Goal: Task Accomplishment & Management: Use online tool/utility

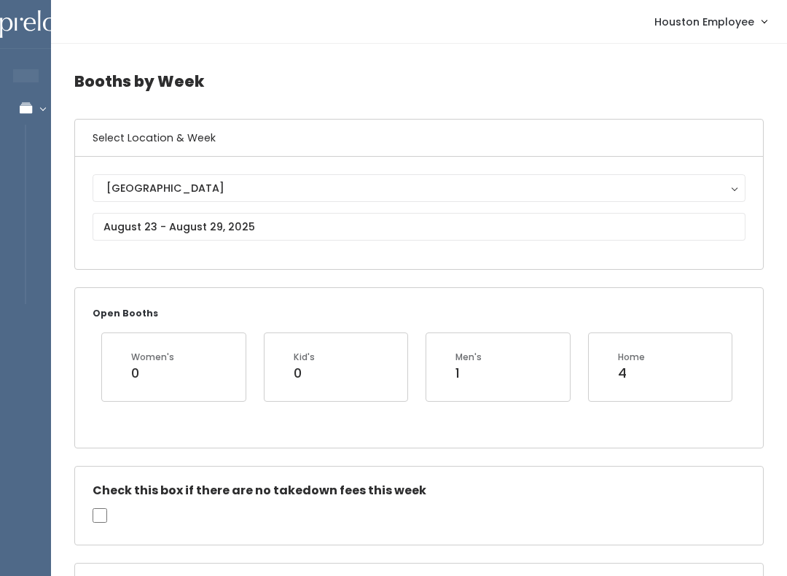
click at [34, 109] on icon at bounding box center [25, 108] width 51 height 12
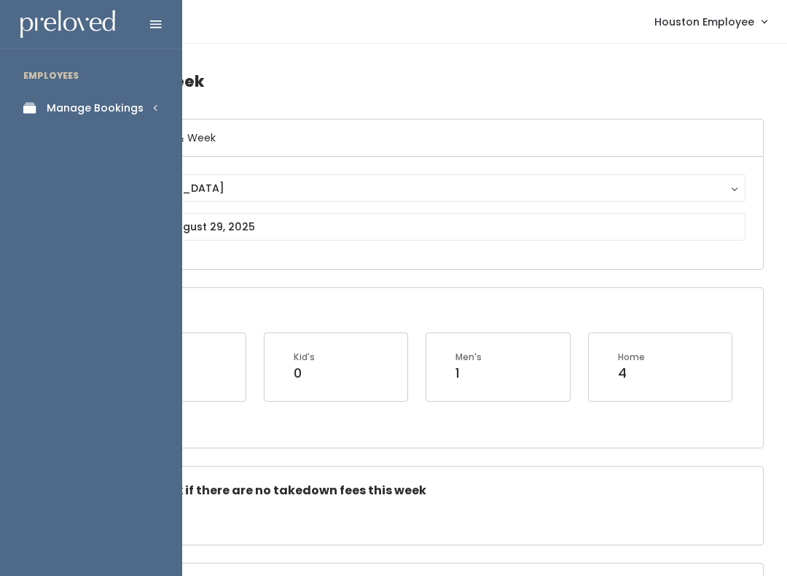
click at [133, 102] on div "Manage Bookings" at bounding box center [95, 108] width 97 height 15
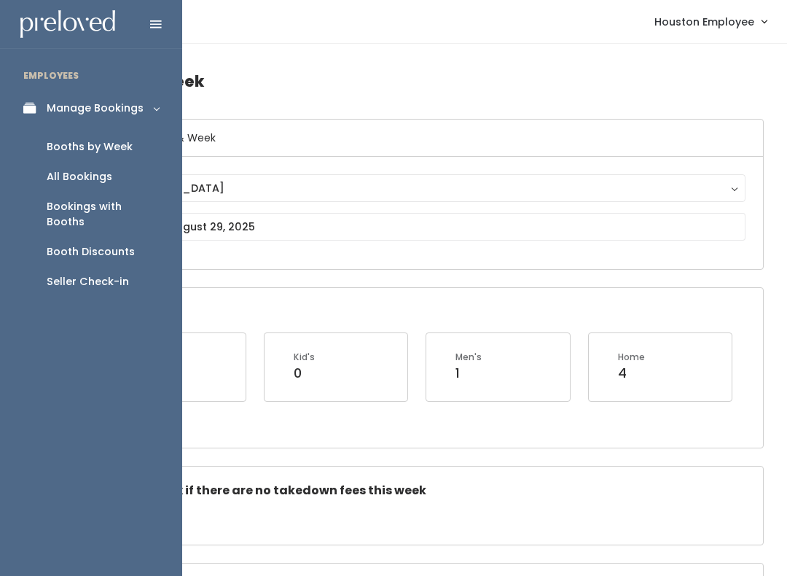
click at [106, 274] on div "Seller Check-in" at bounding box center [88, 281] width 82 height 15
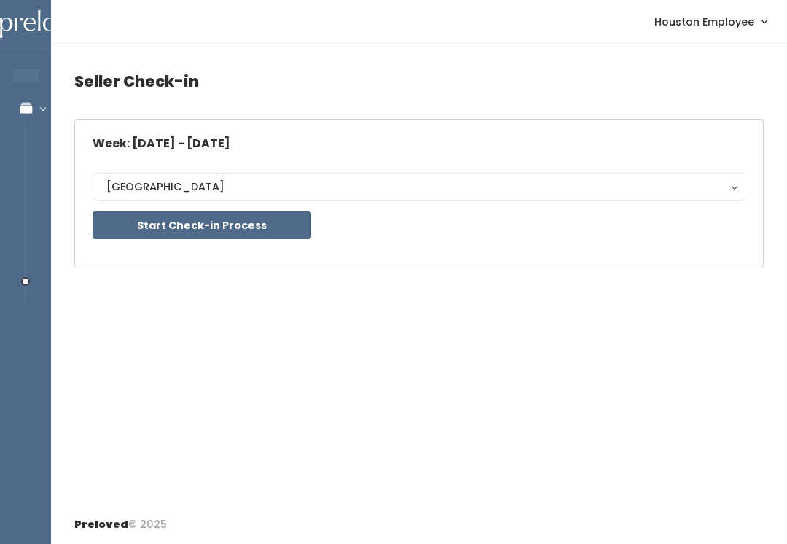
click at [273, 222] on button "Start Check-in Process" at bounding box center [202, 225] width 219 height 28
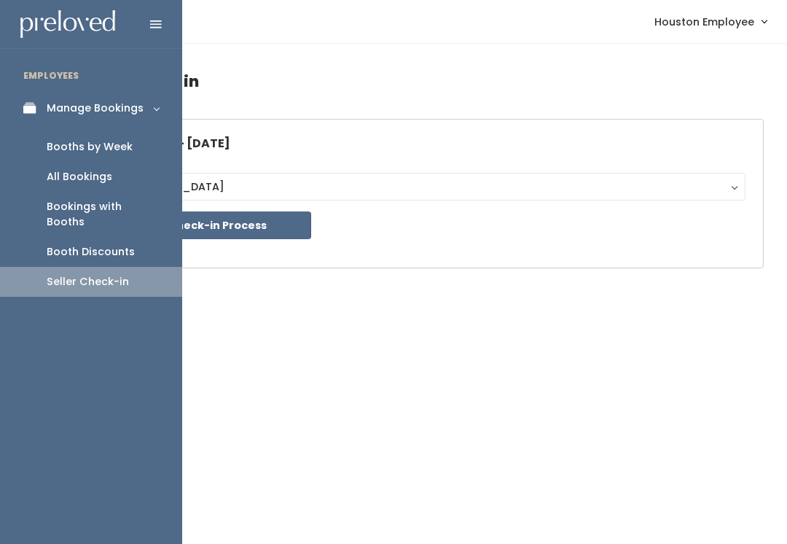
click at [106, 144] on div "Booths by Week" at bounding box center [90, 146] width 86 height 15
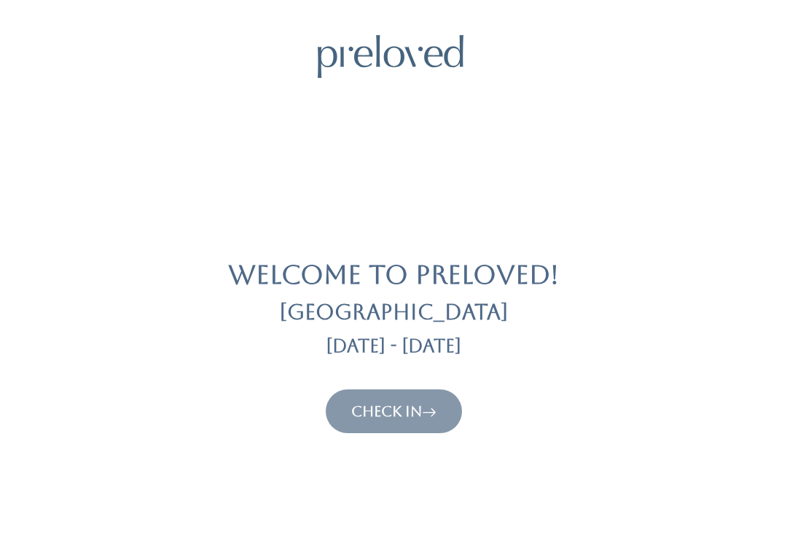
click at [413, 411] on link "Check In" at bounding box center [393, 410] width 85 height 17
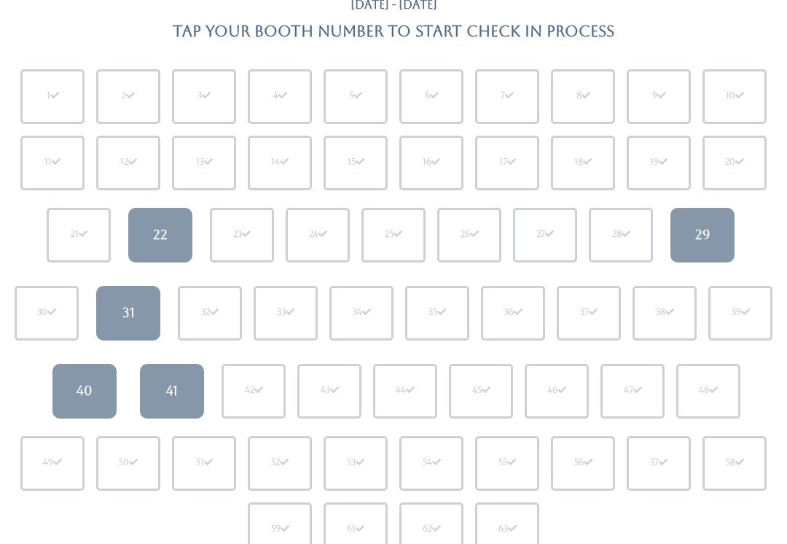
scroll to position [115, 0]
click at [158, 228] on div "22" at bounding box center [160, 235] width 15 height 19
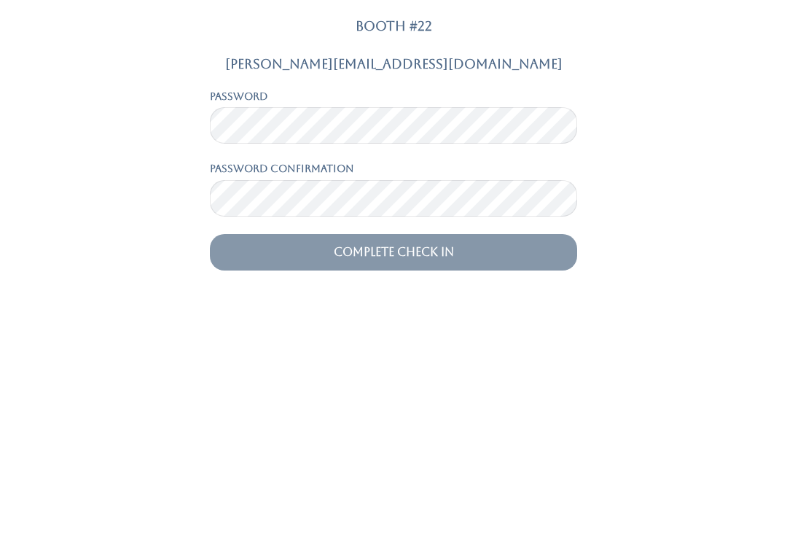
click at [705, 290] on div "Melinda.chen14@gmail.com Password Password confirmation Complete Check In" at bounding box center [394, 397] width 770 height 214
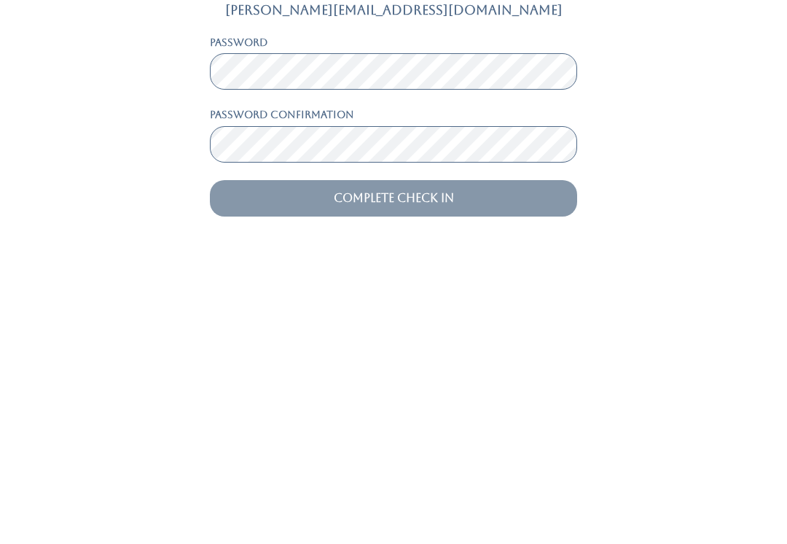
click at [444, 467] on input "Complete Check In" at bounding box center [393, 485] width 367 height 36
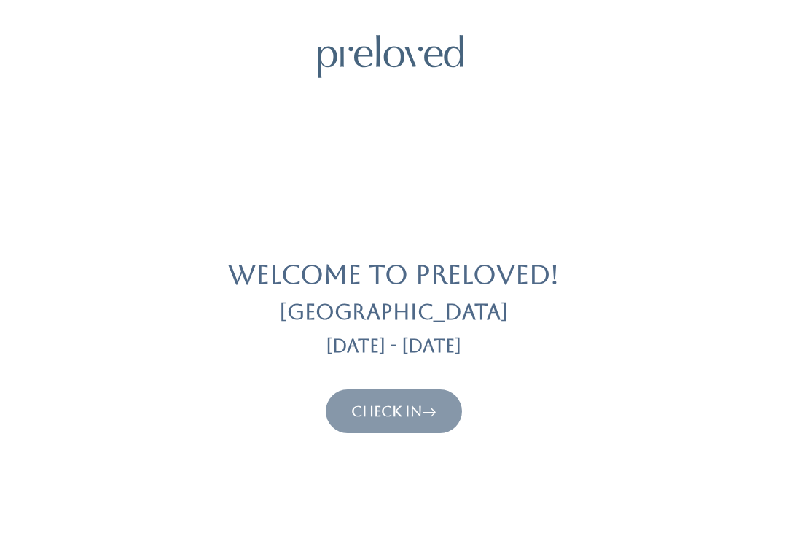
click at [405, 409] on link "Check In" at bounding box center [393, 410] width 85 height 17
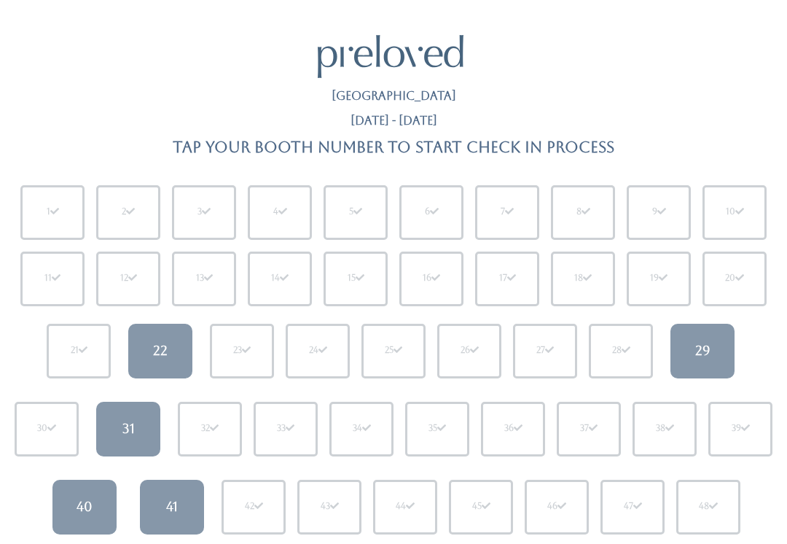
click at [166, 351] on div "22" at bounding box center [160, 350] width 15 height 19
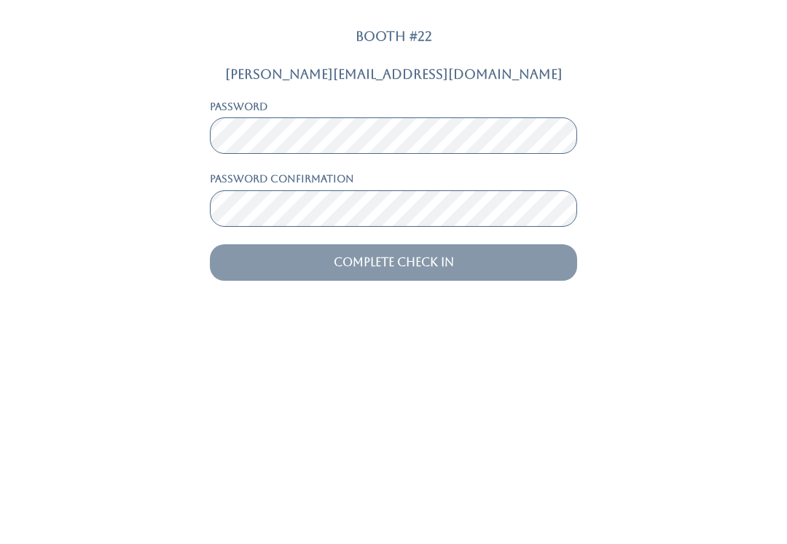
click at [394, 467] on input "Complete Check In" at bounding box center [393, 485] width 367 height 36
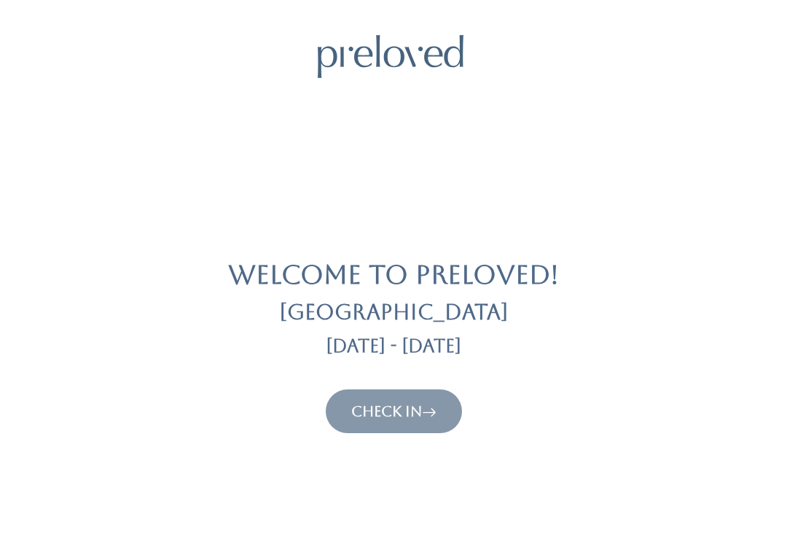
click at [377, 414] on link "Check In" at bounding box center [393, 410] width 85 height 17
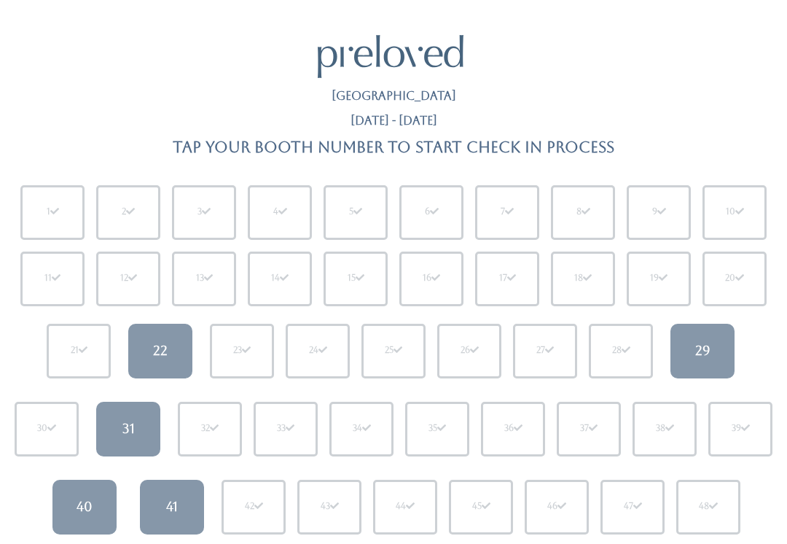
click at [160, 356] on div "22" at bounding box center [160, 350] width 15 height 19
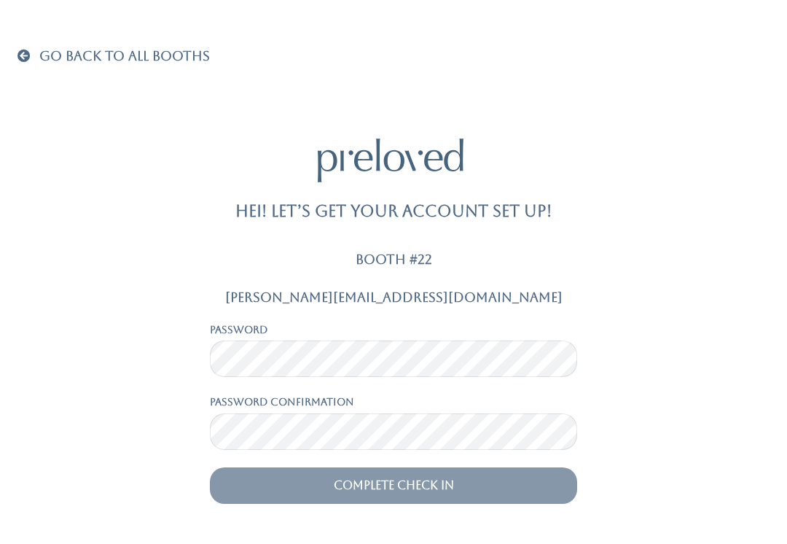
click at [28, 60] on span at bounding box center [26, 55] width 19 height 13
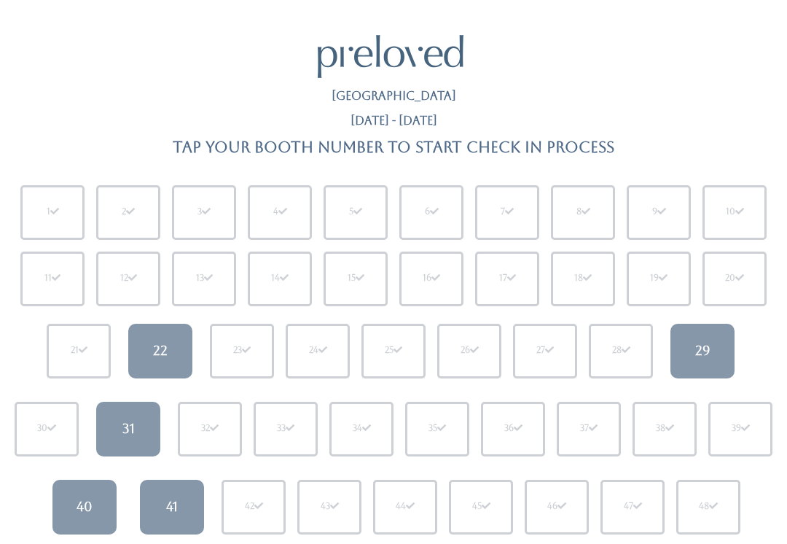
click at [153, 346] on div "22" at bounding box center [160, 350] width 15 height 19
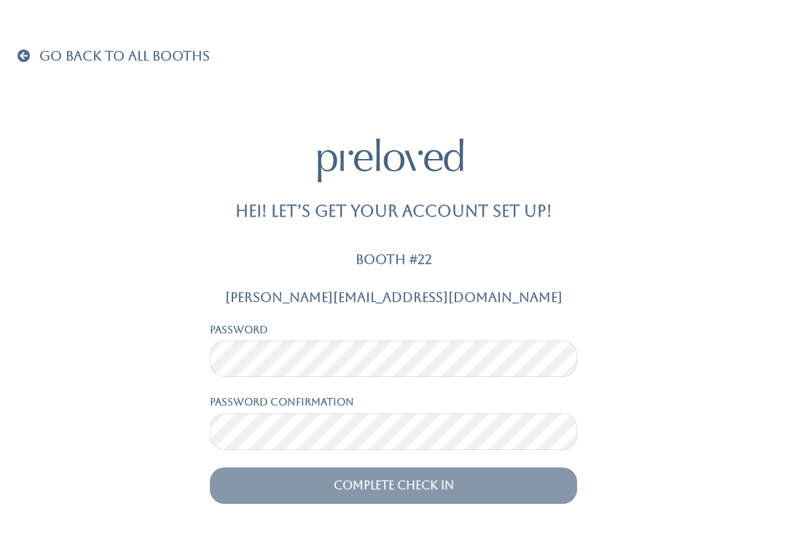
click at [17, 56] on span at bounding box center [26, 55] width 19 height 13
